Goal: Find specific page/section: Find specific page/section

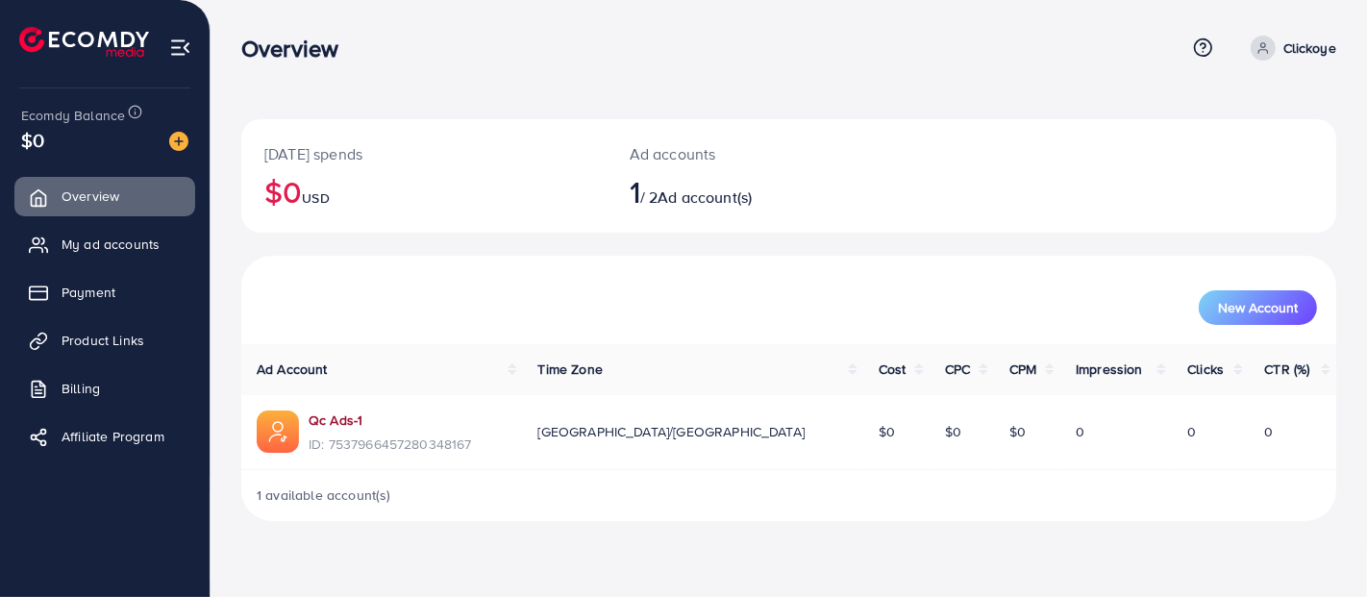
click at [313, 415] on link "Qc Ads-1" at bounding box center [336, 420] width 54 height 19
click at [769, 505] on div "1 available account(s)" at bounding box center [788, 495] width 1095 height 50
click at [731, 38] on div "Overview" at bounding box center [713, 49] width 944 height 28
click at [338, 430] on div "Qc Ads-1" at bounding box center [390, 423] width 163 height 24
click at [342, 422] on link "Qc Ads-1" at bounding box center [336, 420] width 54 height 19
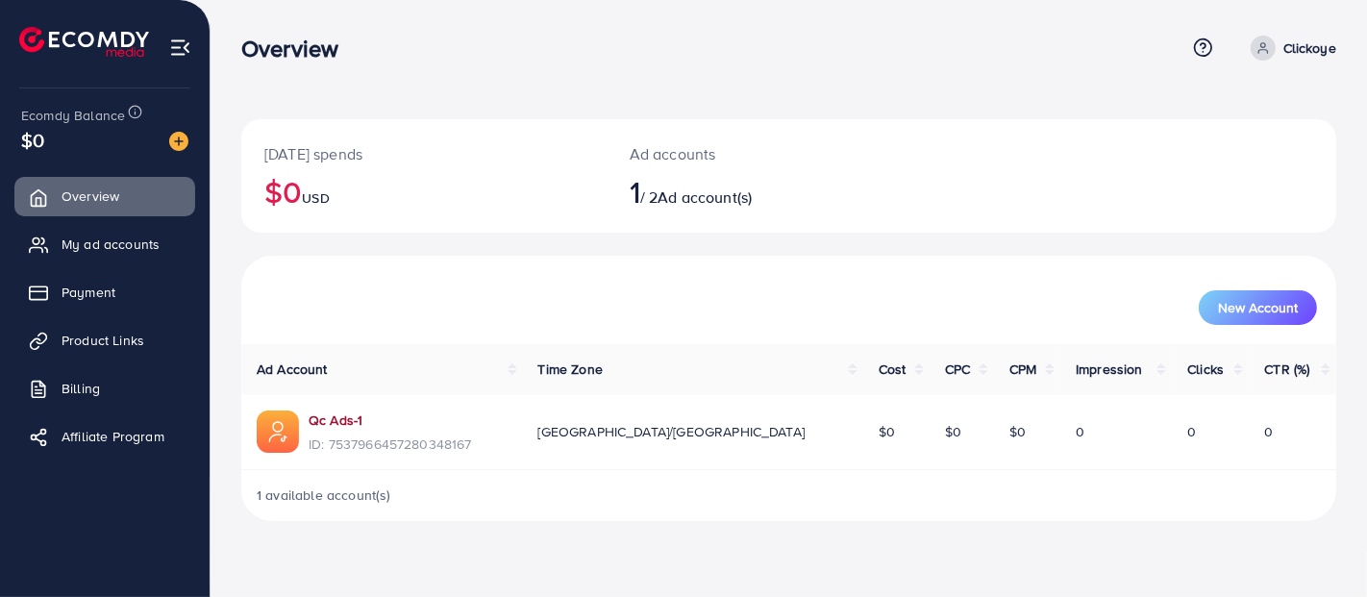
drag, startPoint x: 373, startPoint y: 430, endPoint x: 337, endPoint y: 423, distance: 37.2
click at [337, 423] on div "Qc Ads-1" at bounding box center [390, 423] width 163 height 24
click at [337, 423] on link "Qc Ads-1" at bounding box center [336, 420] width 54 height 19
click at [338, 444] on span "ID: 7537966457280348167" at bounding box center [390, 444] width 163 height 19
click at [350, 420] on link "Qc Ads-1" at bounding box center [336, 420] width 54 height 19
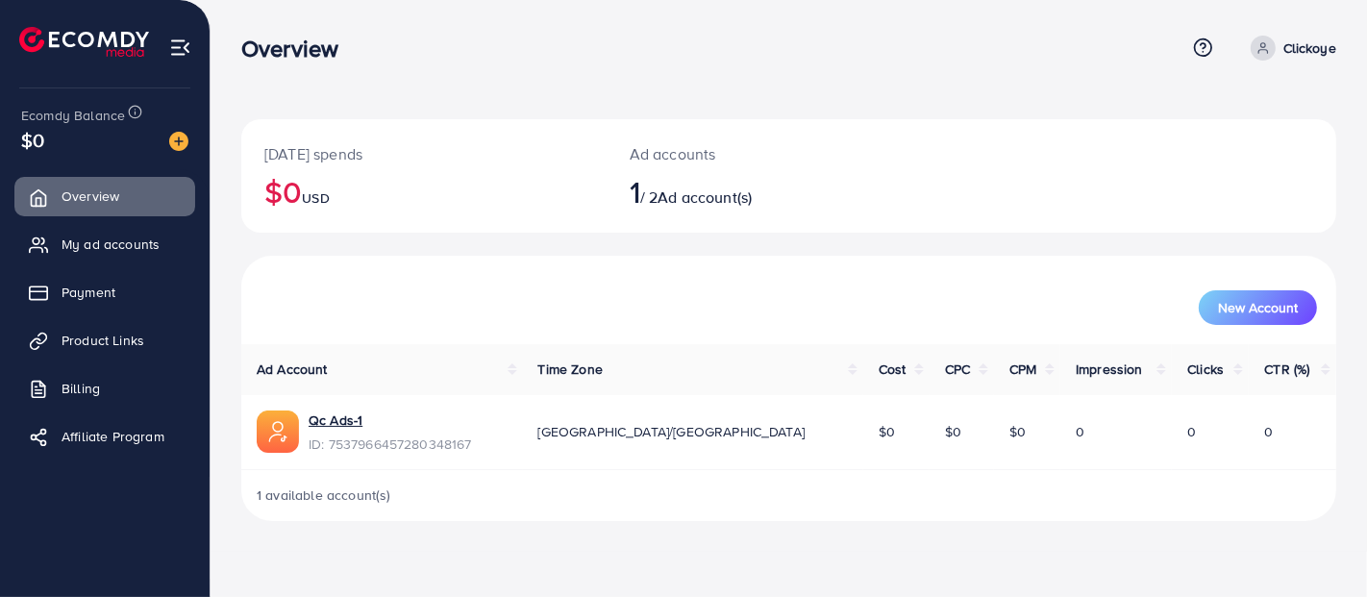
click at [338, 435] on span "ID: 7537966457280348167" at bounding box center [390, 444] width 163 height 19
click at [337, 422] on link "Qc Ads-1" at bounding box center [336, 420] width 54 height 19
click at [338, 418] on link "Qc Ads-1" at bounding box center [336, 420] width 54 height 19
